Goal: Navigation & Orientation: Understand site structure

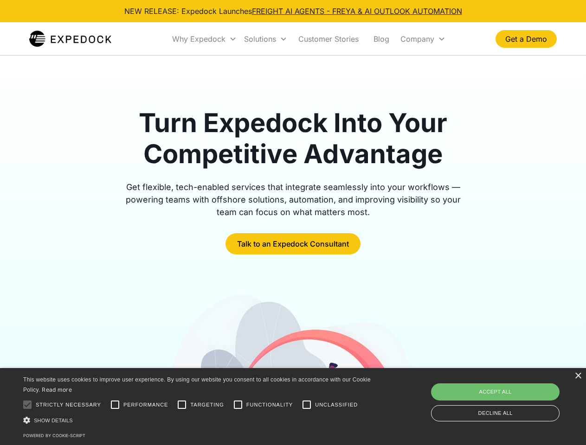
click at [205, 39] on div "Why Expedock" at bounding box center [198, 38] width 53 height 9
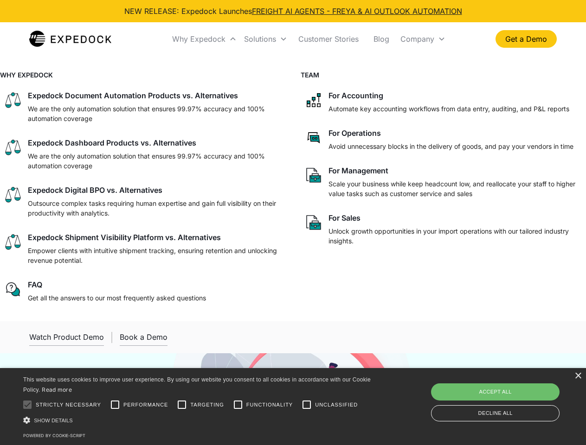
click at [265, 39] on div "Solutions" at bounding box center [260, 38] width 32 height 9
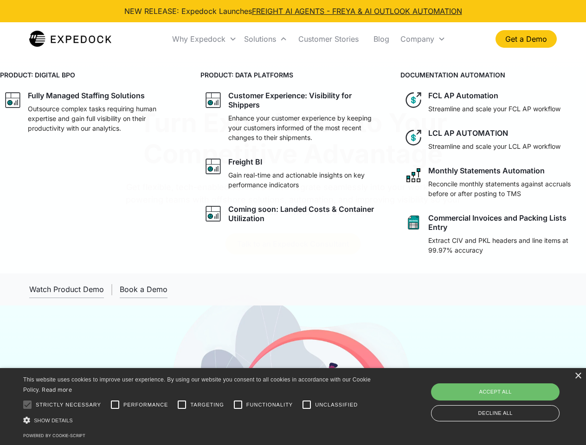
click at [423, 39] on div "Company" at bounding box center [417, 38] width 34 height 9
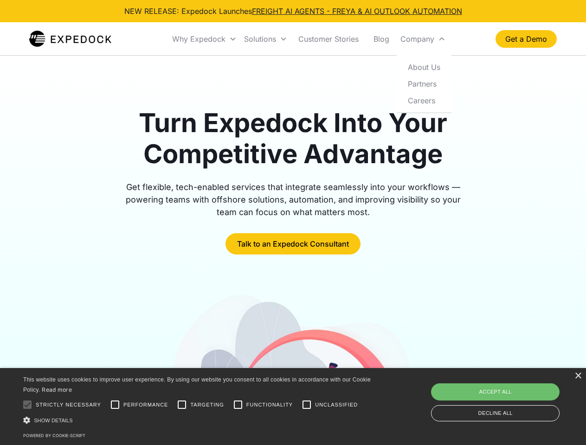
click at [27, 405] on div at bounding box center [27, 405] width 19 height 19
click at [115, 405] on input "Performance" at bounding box center [115, 405] width 19 height 19
checkbox input "true"
click at [182, 405] on input "Targeting" at bounding box center [182, 405] width 19 height 19
checkbox input "true"
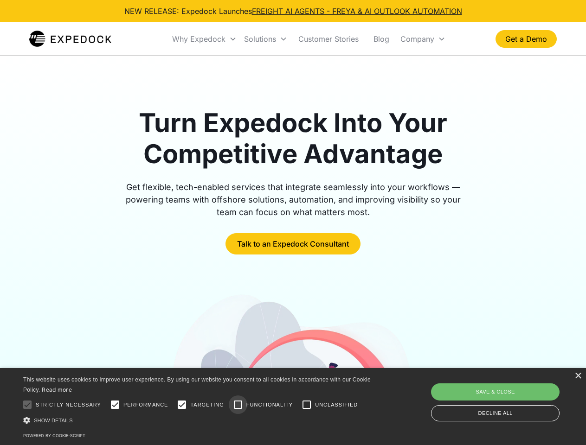
click at [238, 405] on input "Functionality" at bounding box center [238, 405] width 19 height 19
checkbox input "true"
click at [307, 405] on input "Unclassified" at bounding box center [306, 405] width 19 height 19
checkbox input "true"
click at [199, 420] on div "Show details Hide details" at bounding box center [198, 421] width 351 height 10
